Goal: Transaction & Acquisition: Purchase product/service

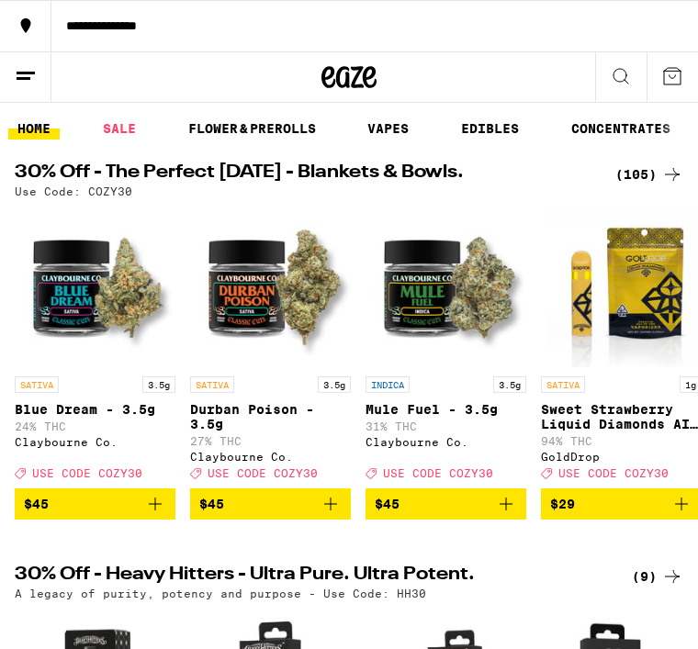
click at [388, 131] on link "VAPES" at bounding box center [388, 129] width 60 height 22
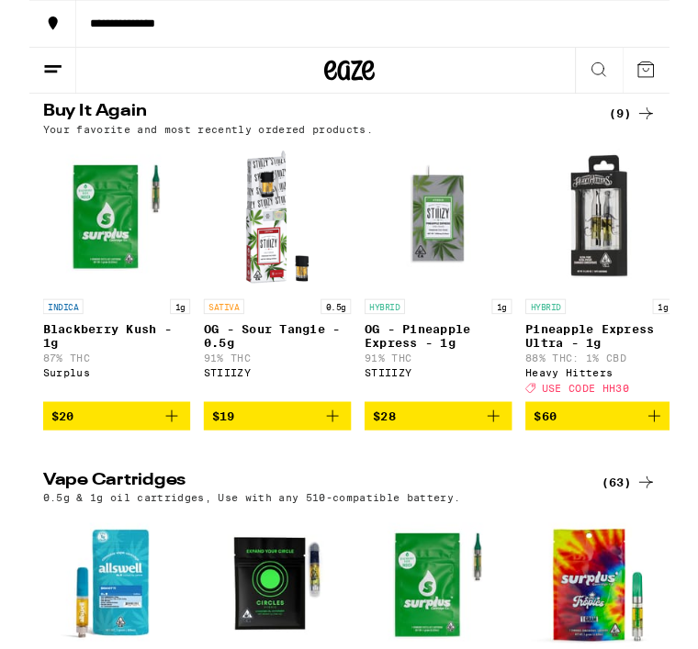
scroll to position [182, 0]
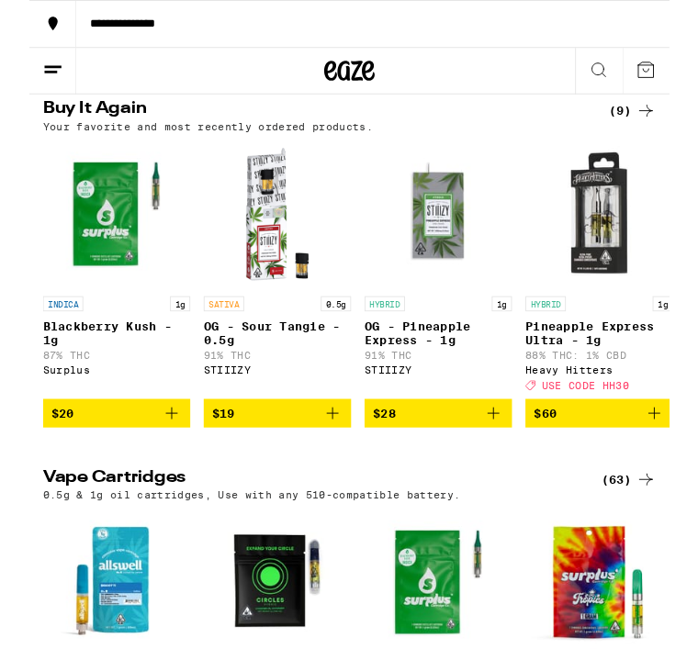
click at [115, 410] on div "Surplus" at bounding box center [95, 404] width 161 height 12
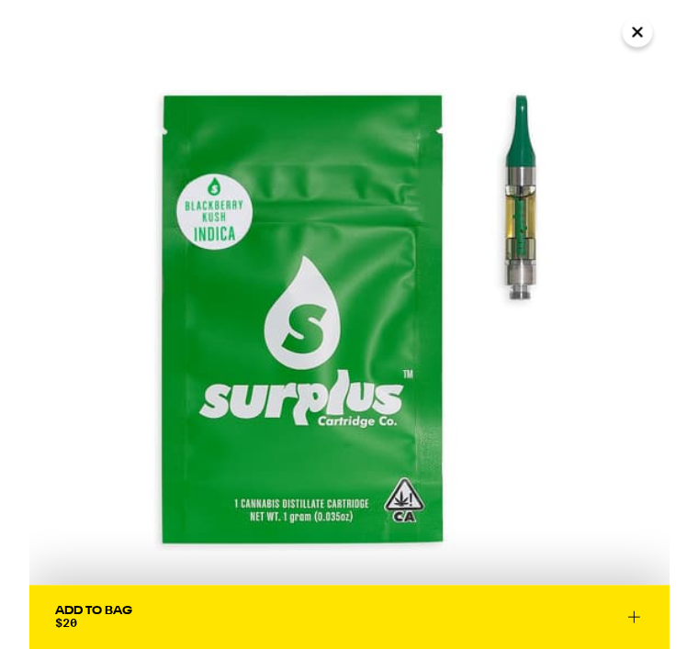
click at [649, 42] on button "Close" at bounding box center [663, 34] width 33 height 33
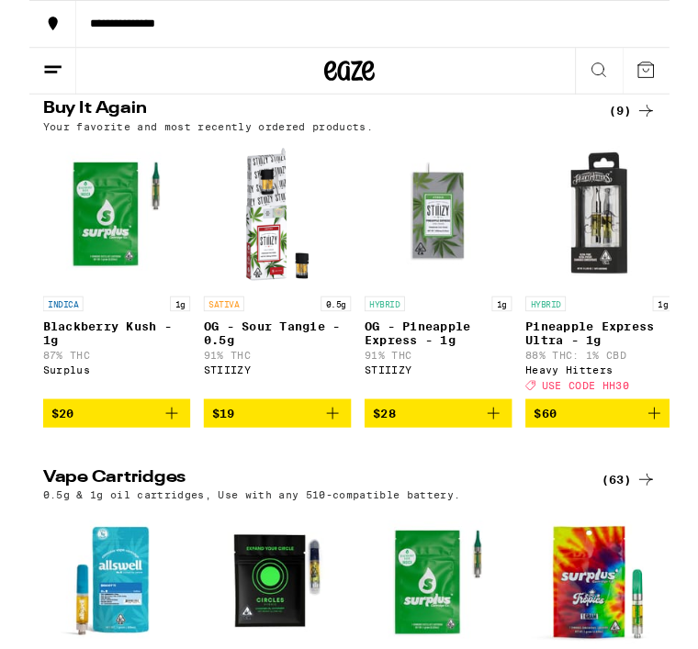
click at [85, 265] on img "Open page for Blackberry Kush - 1g from Surplus" at bounding box center [95, 233] width 161 height 161
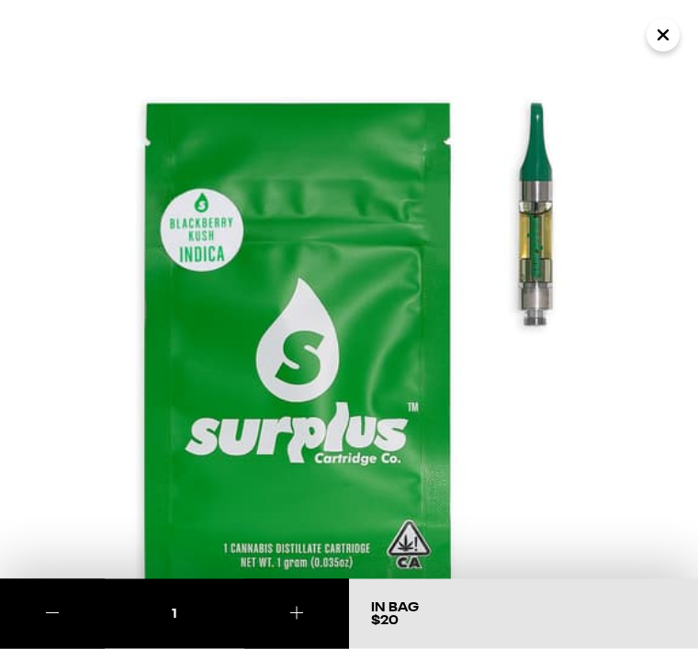
scroll to position [182, 0]
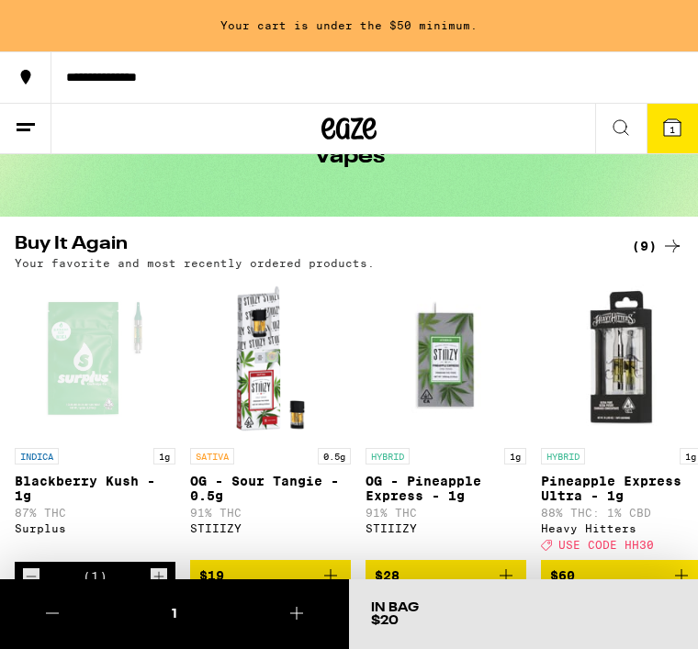
scroll to position [62, 0]
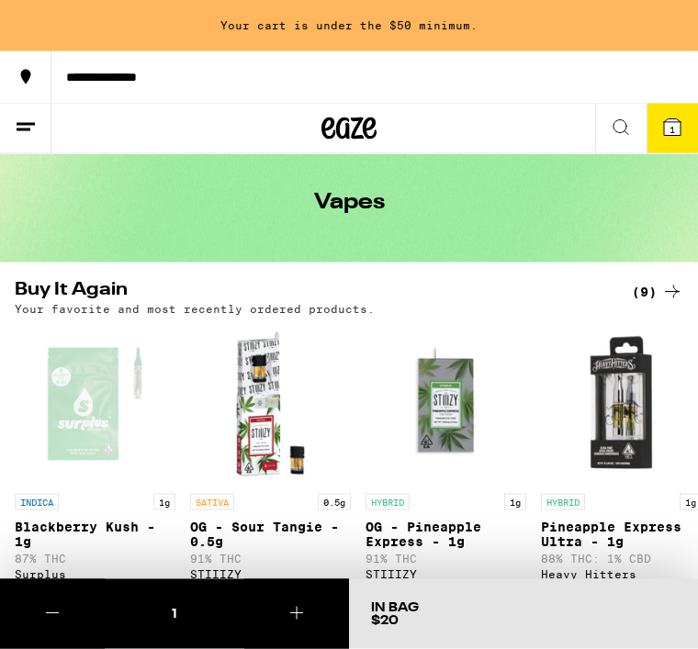
click at [524, 32] on div "Your cart is under the $50 minimum." at bounding box center [349, 25] width 698 height 51
click at [520, 51] on button "**********" at bounding box center [349, 76] width 698 height 51
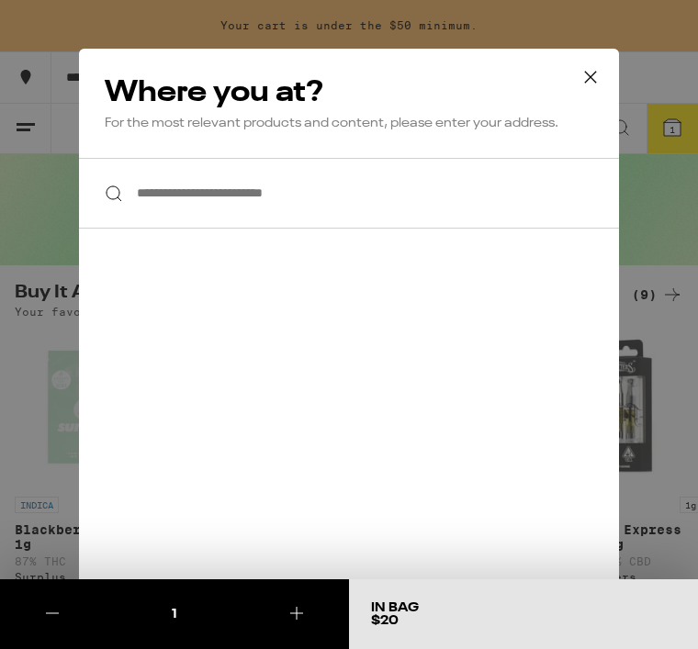
scroll to position [0, 0]
